Goal: Find specific page/section: Find specific page/section

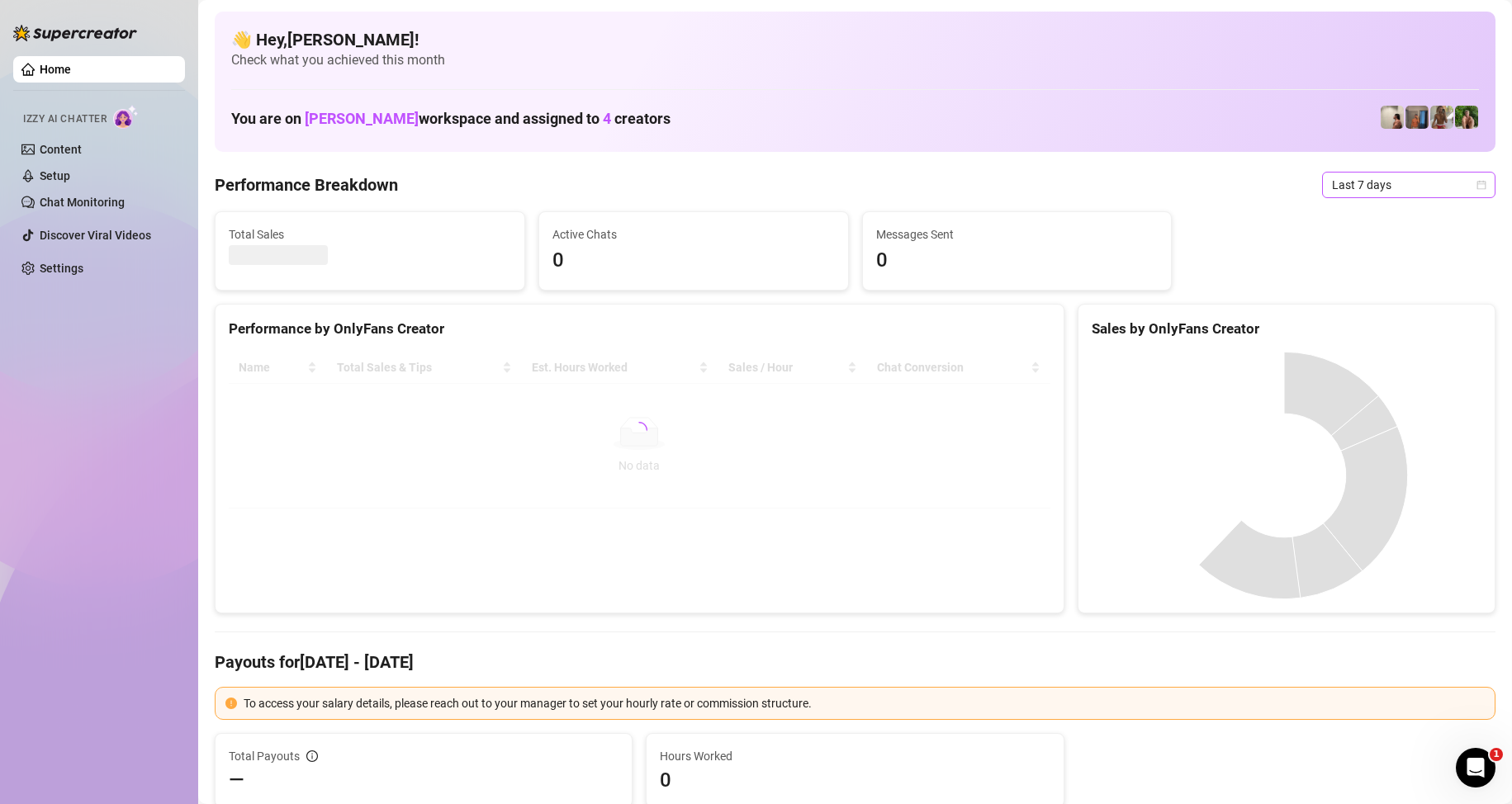
click at [1399, 187] on span "Last 7 days" at bounding box center [1409, 185] width 154 height 25
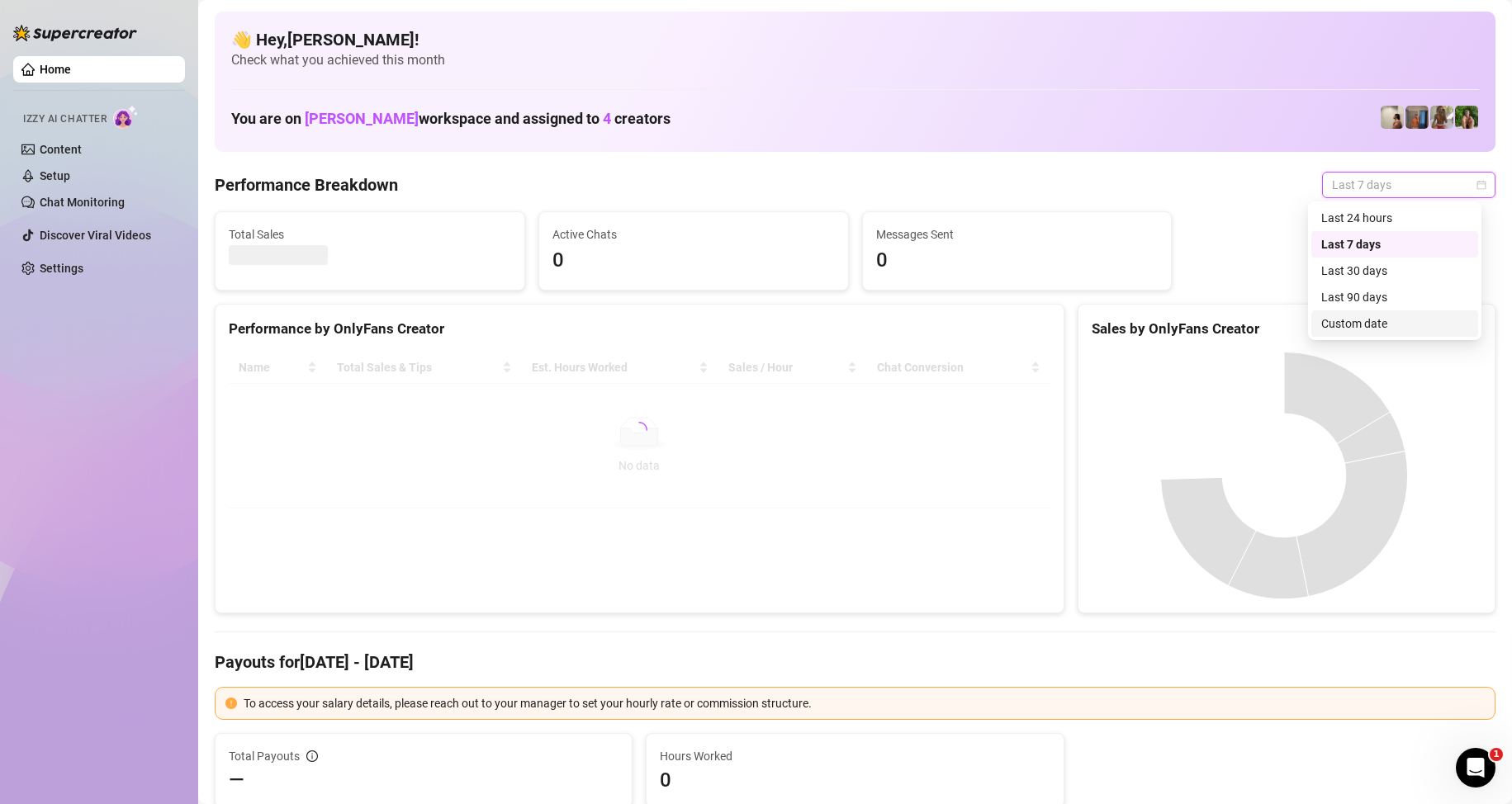
click at [1370, 327] on div "Custom date" at bounding box center [1395, 324] width 147 height 18
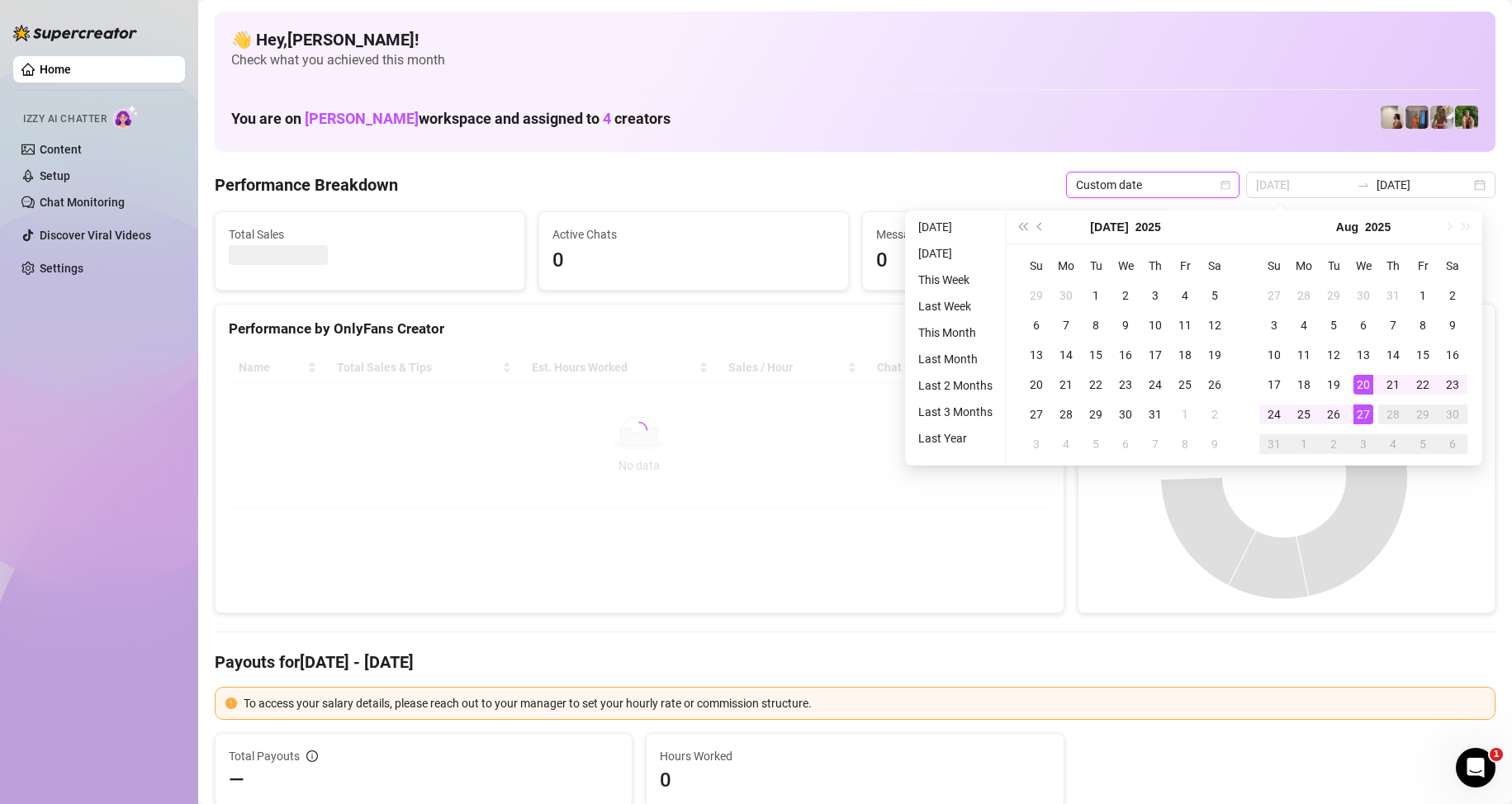
type input "2025-08-27"
click at [1363, 412] on div "27" at bounding box center [1363, 415] width 20 height 20
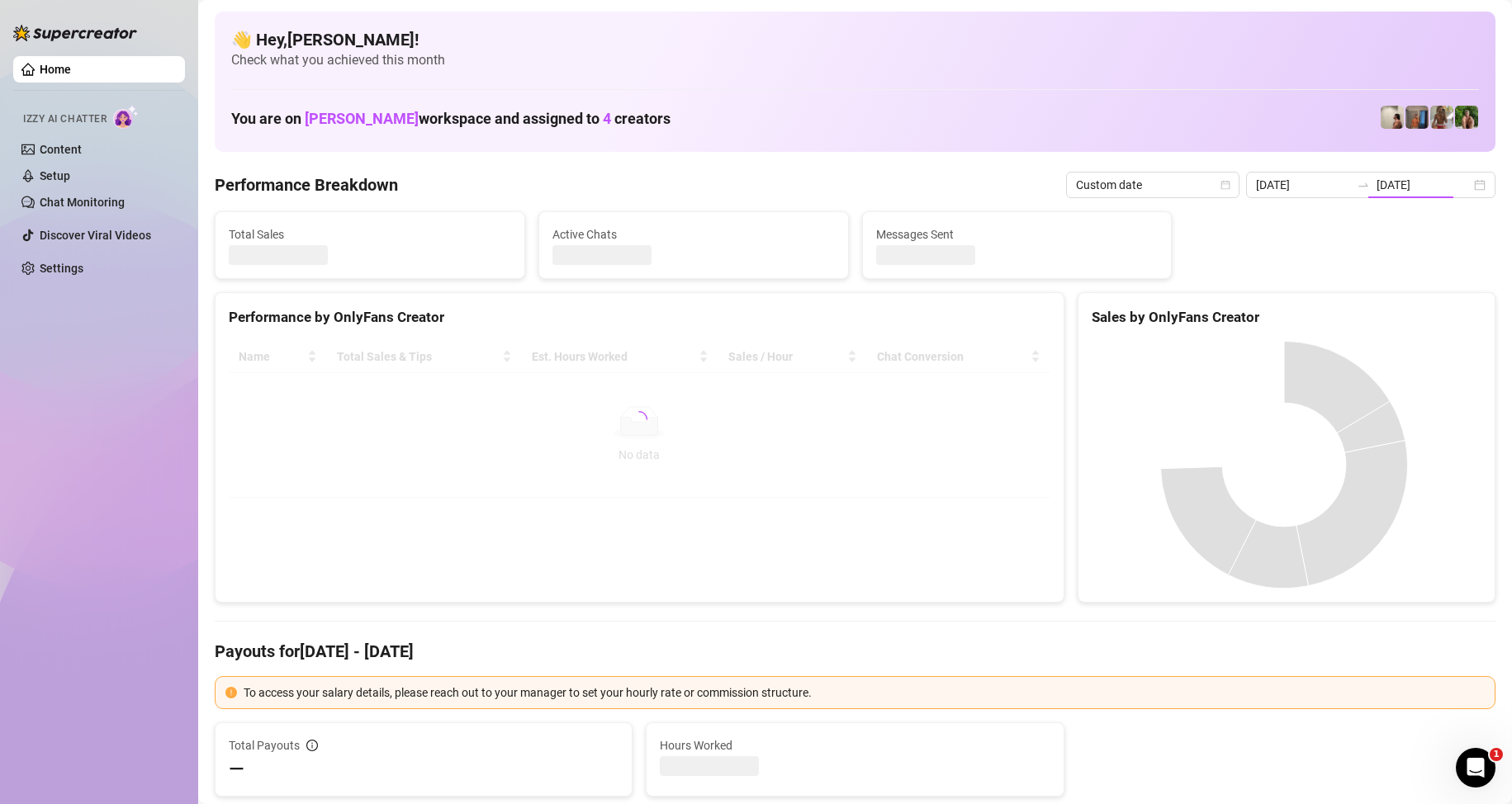
type input "2025-08-27"
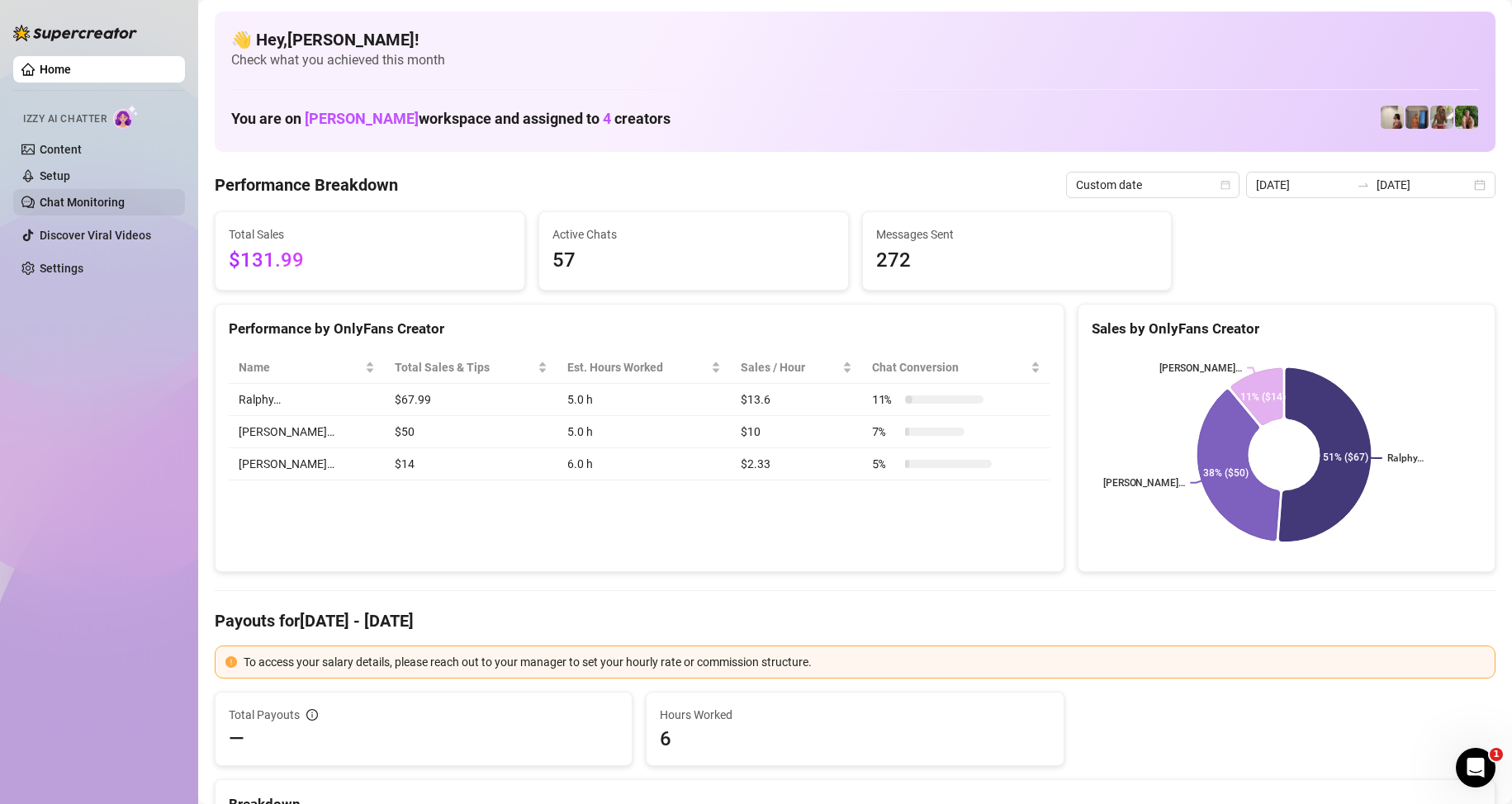
click at [90, 209] on link "Chat Monitoring" at bounding box center [82, 202] width 85 height 13
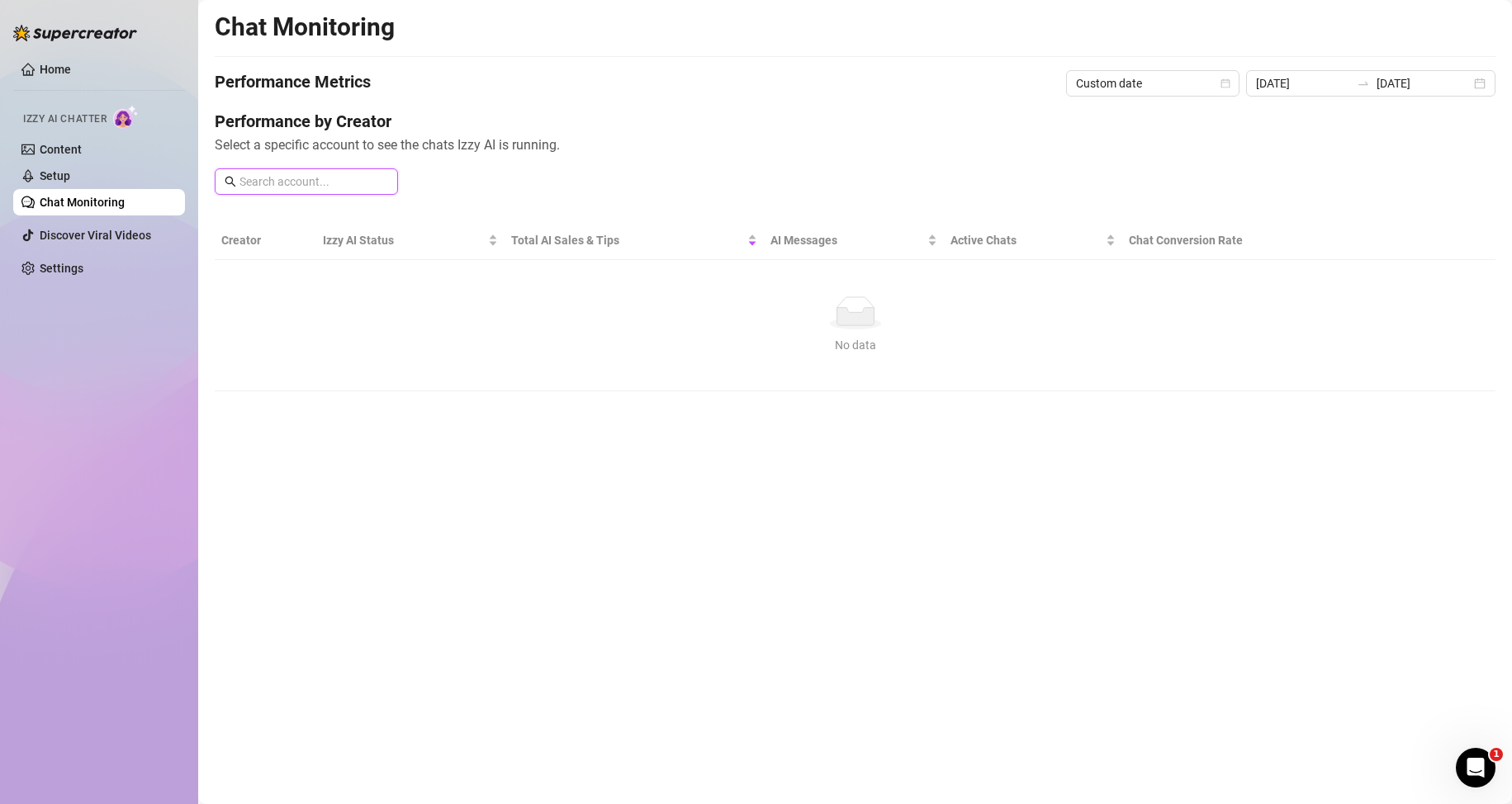
click at [296, 178] on input "text" at bounding box center [314, 182] width 149 height 18
click at [1175, 67] on div "Chat Monitoring Performance Metrics Custom date 2025-08-27 2025-08-27 Performan…" at bounding box center [855, 201] width 1281 height 380
click at [1369, 92] on div "2025-08-27 2025-08-27" at bounding box center [1371, 83] width 250 height 27
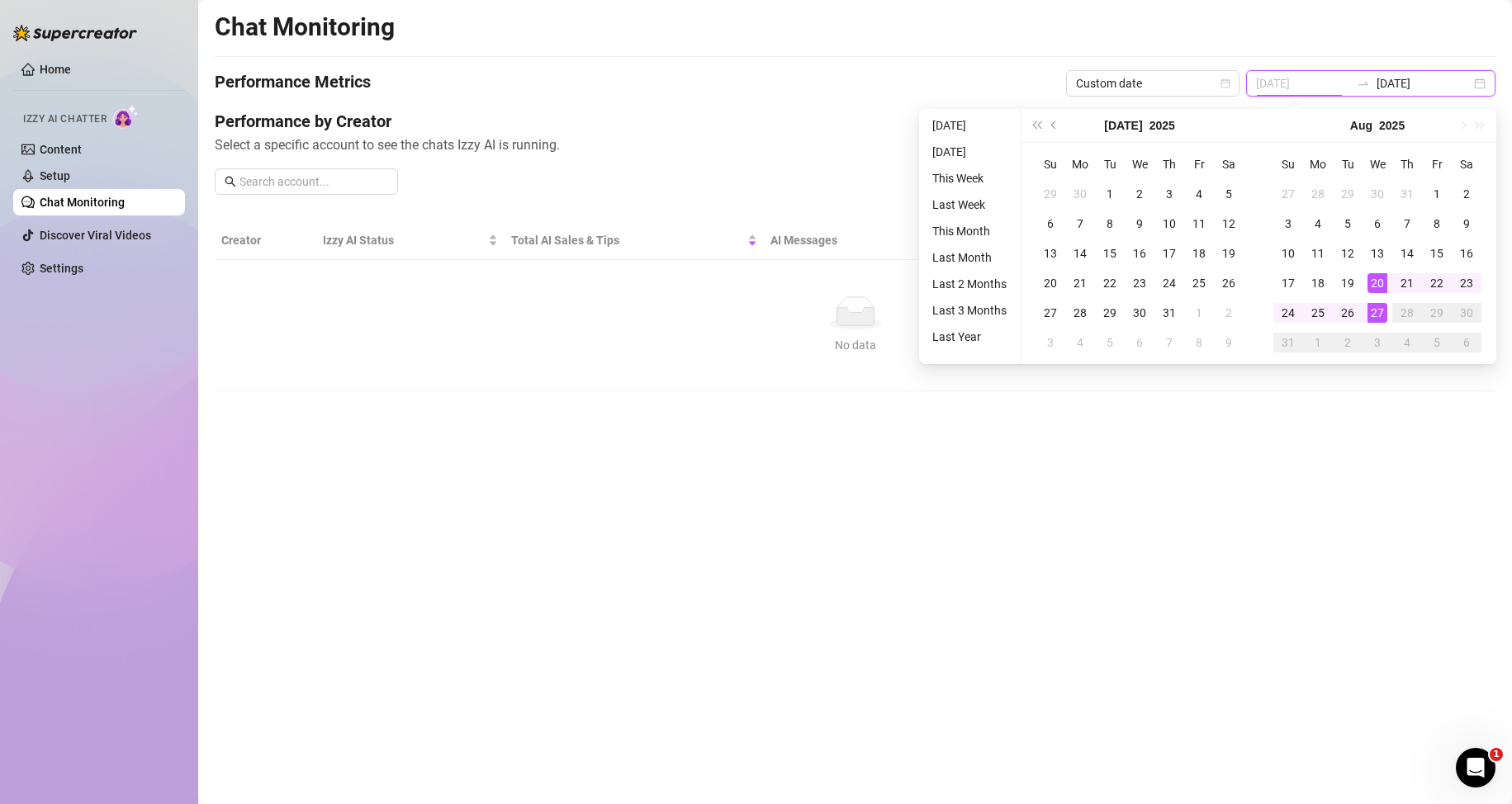
type input "2025-08-27"
click at [1389, 313] on td "27" at bounding box center [1378, 313] width 30 height 30
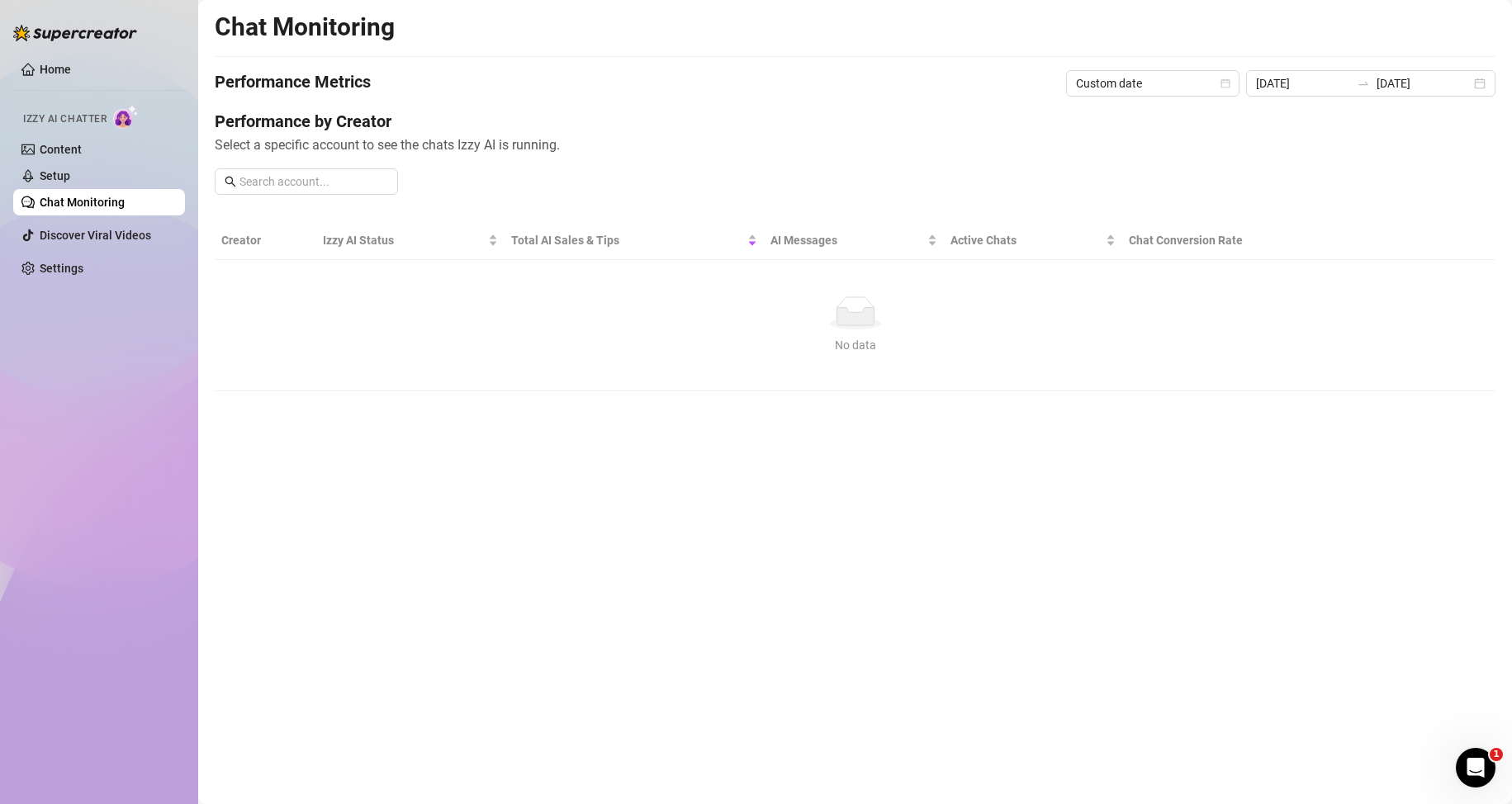
click at [808, 482] on main "Chat Monitoring Performance Metrics Custom date 2025-08-27 2025-08-27 Performan…" at bounding box center [855, 402] width 1314 height 804
click at [63, 272] on link "Settings" at bounding box center [61, 269] width 43 height 13
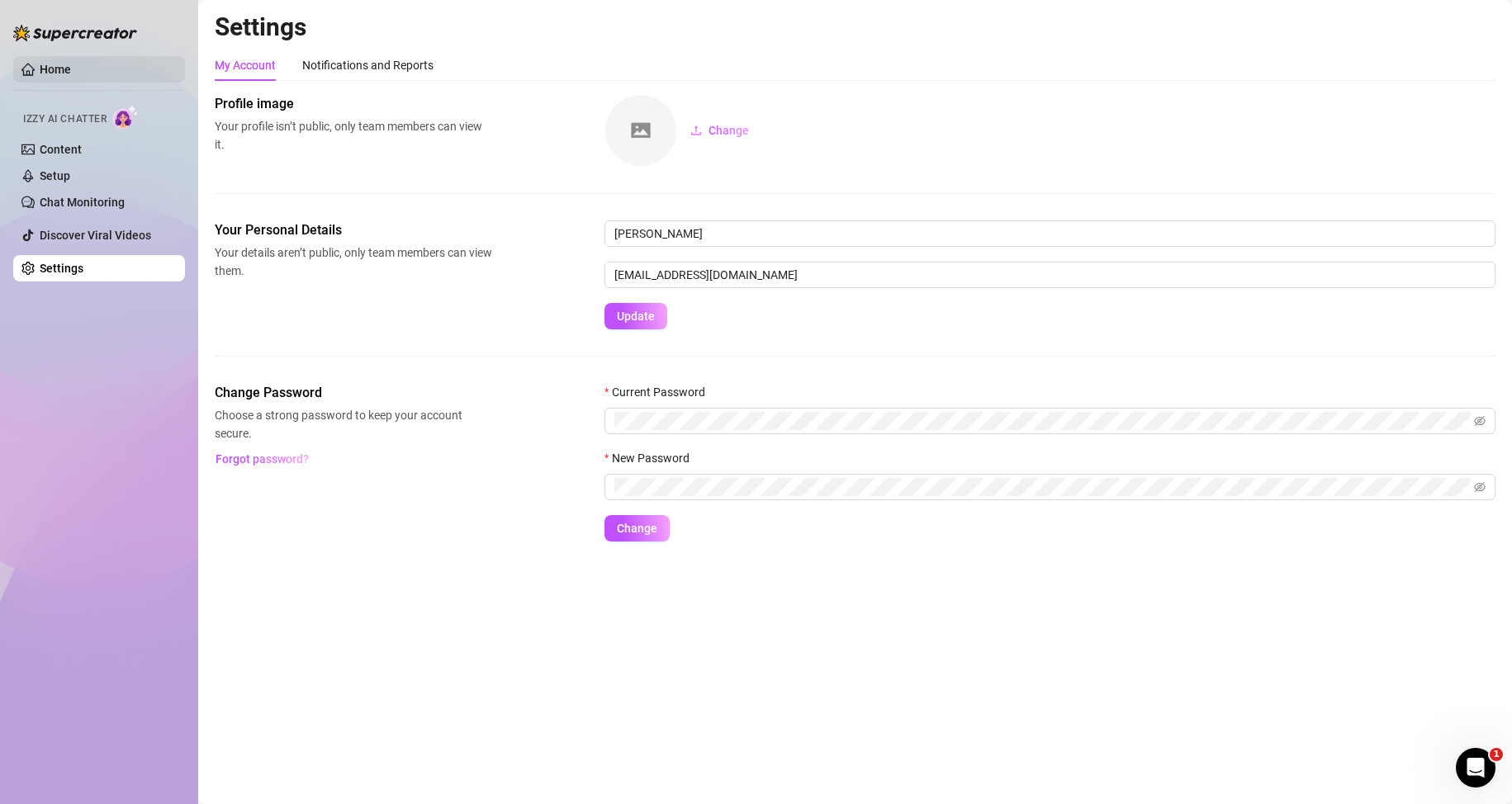
drag, startPoint x: 81, startPoint y: 75, endPoint x: 129, endPoint y: 76, distance: 48.0
click at [71, 75] on link "Home" at bounding box center [55, 69] width 32 height 13
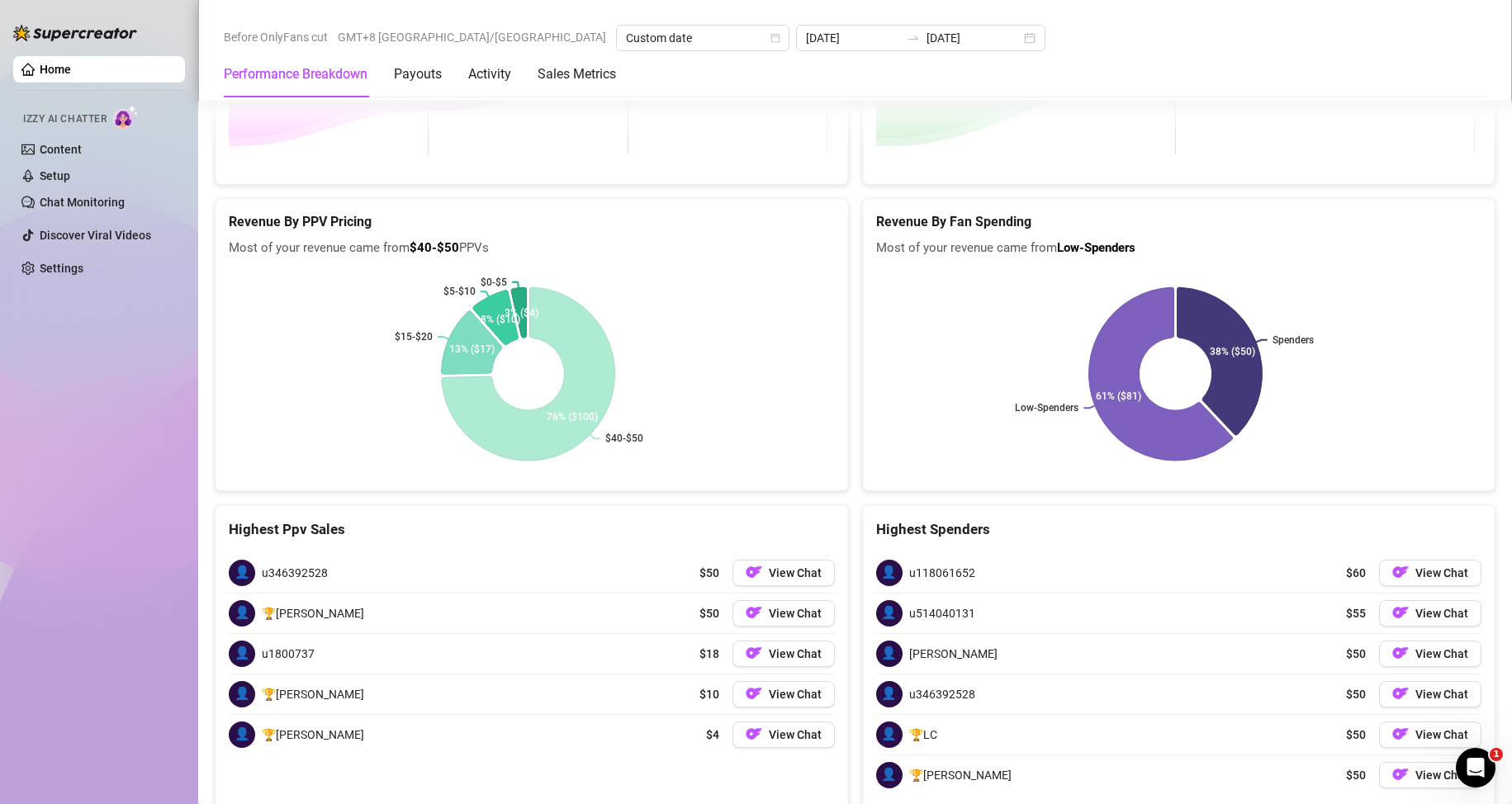
scroll to position [2163, 0]
